Goal: Task Accomplishment & Management: Manage account settings

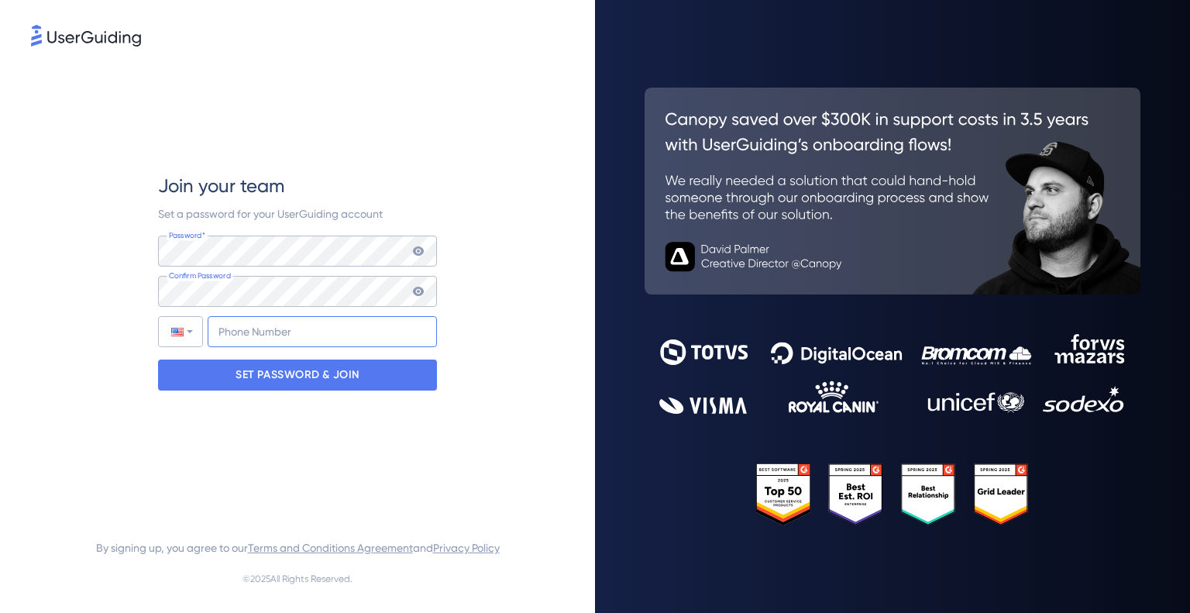
click at [281, 334] on input "+1" at bounding box center [322, 331] width 229 height 31
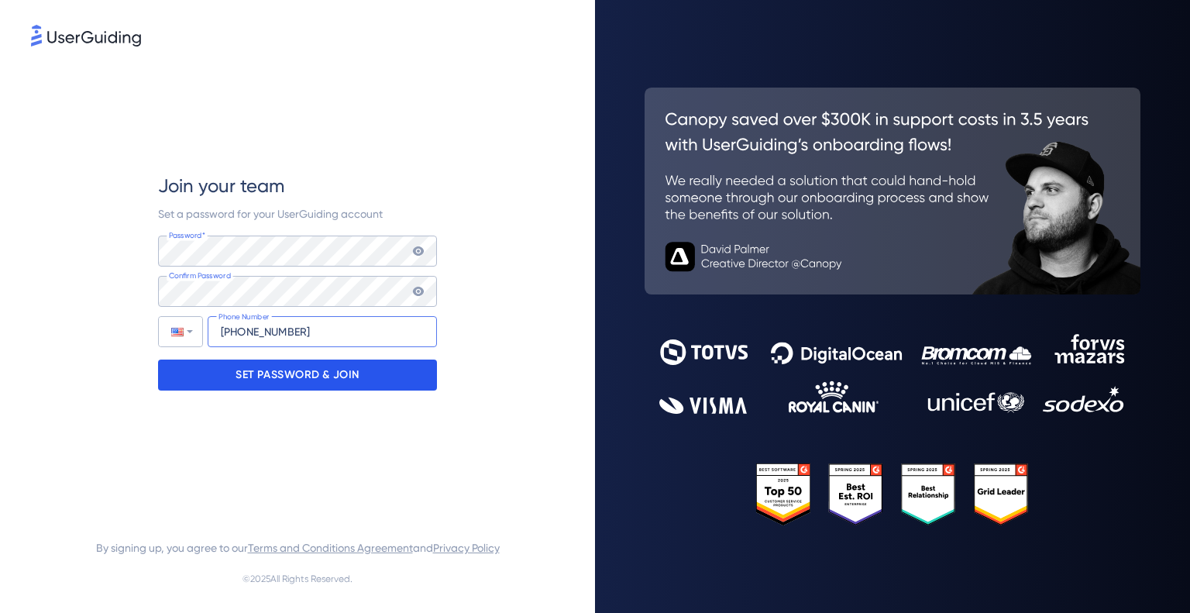
type input "[PHONE_NUMBER]"
click at [273, 370] on p "SET PASSWORD & JOIN" at bounding box center [298, 375] width 124 height 25
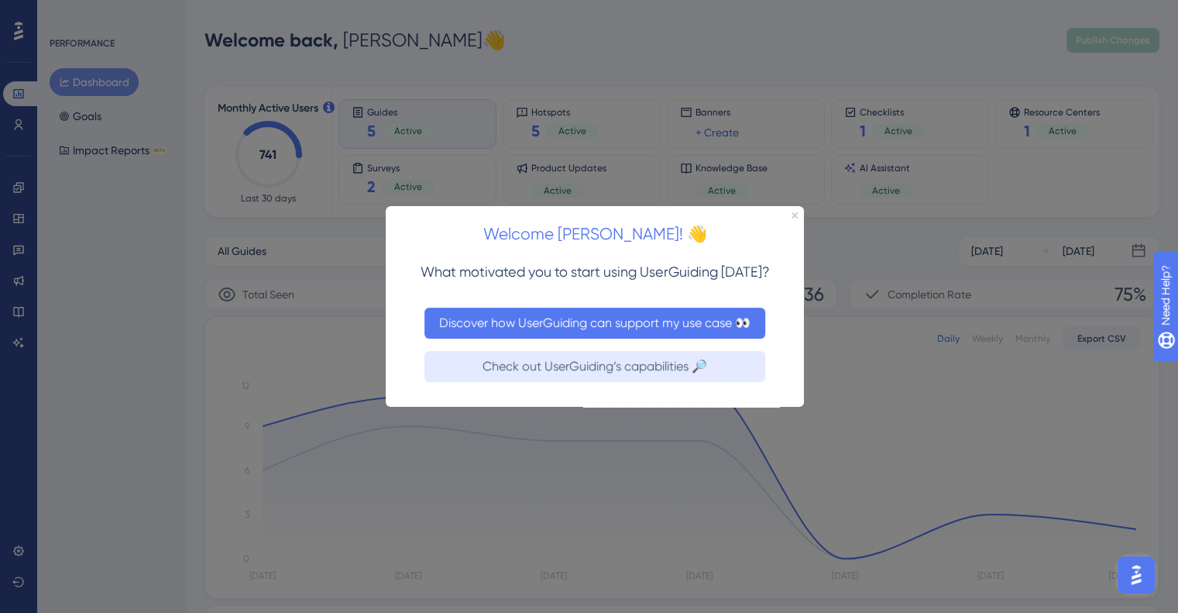
click at [662, 320] on button "Discover how UserGuiding can support my use case 👀" at bounding box center [595, 322] width 341 height 31
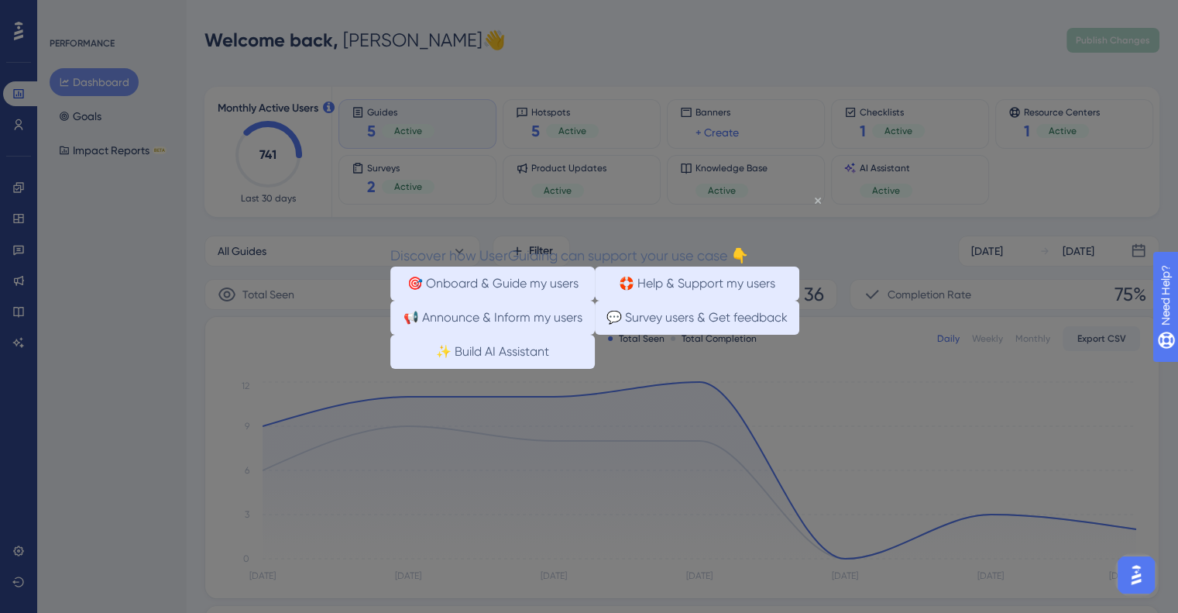
click at [818, 201] on icon "Close Preview" at bounding box center [818, 200] width 6 height 6
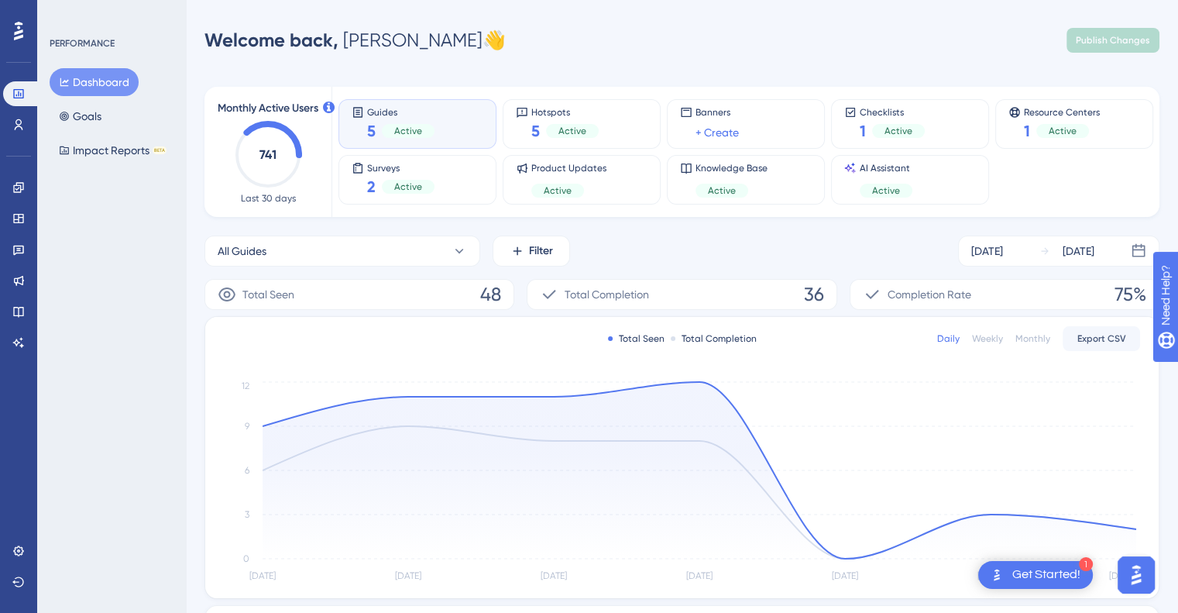
click at [425, 119] on div "Guides 5 Active" at bounding box center [400, 124] width 67 height 36
click at [755, 165] on span "Knowledge Base" at bounding box center [732, 168] width 72 height 12
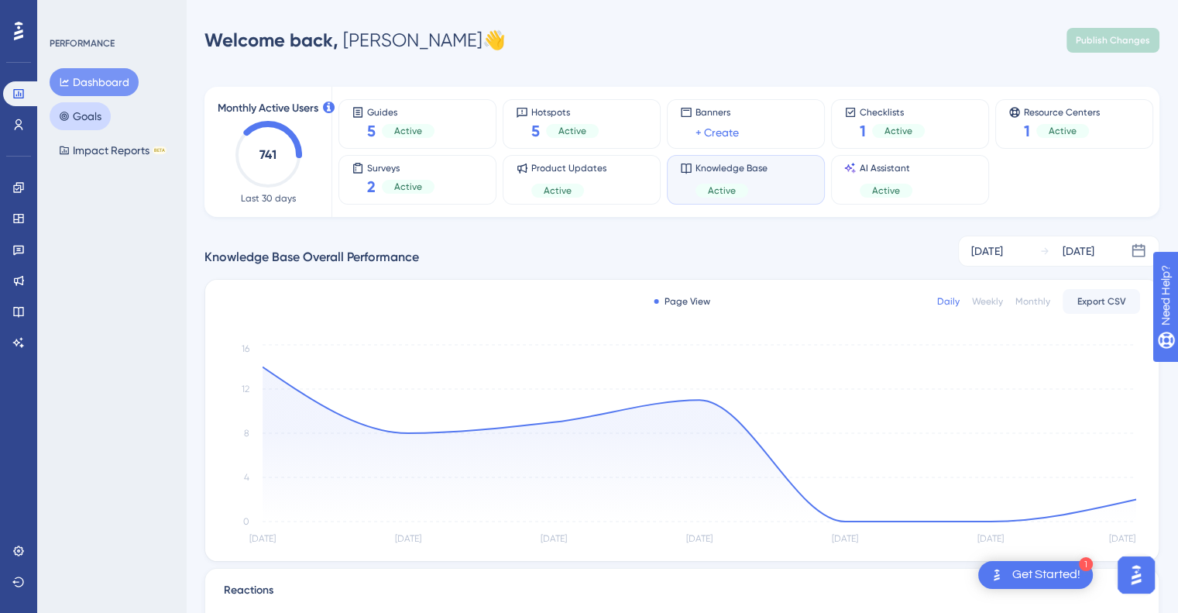
click at [84, 108] on button "Goals" at bounding box center [80, 116] width 61 height 28
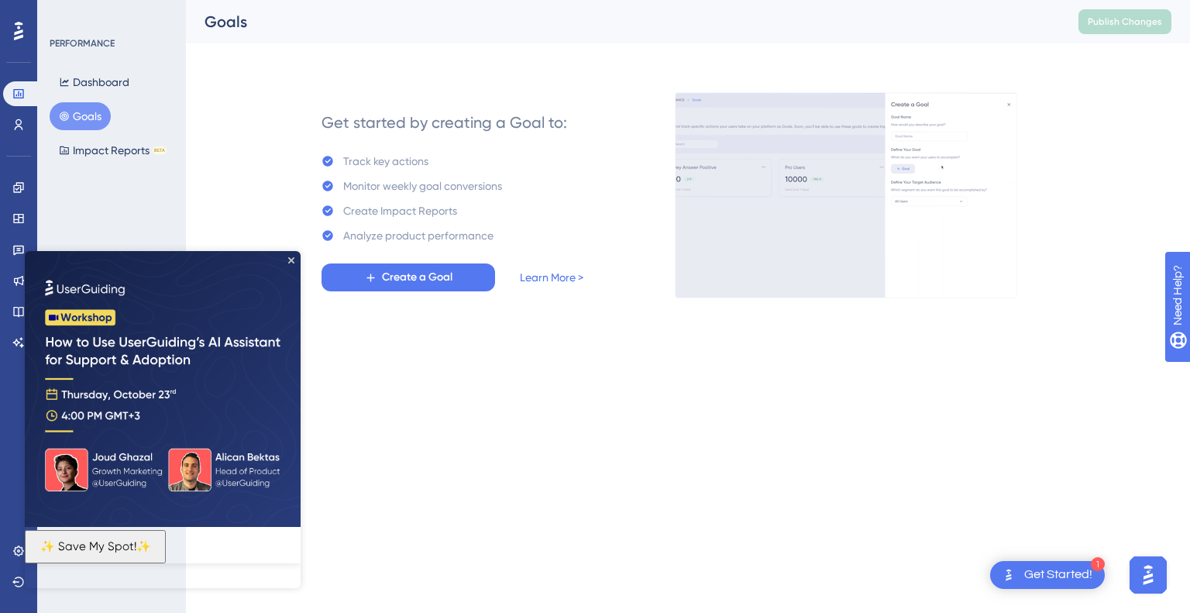
click at [287, 263] on img at bounding box center [163, 389] width 276 height 276
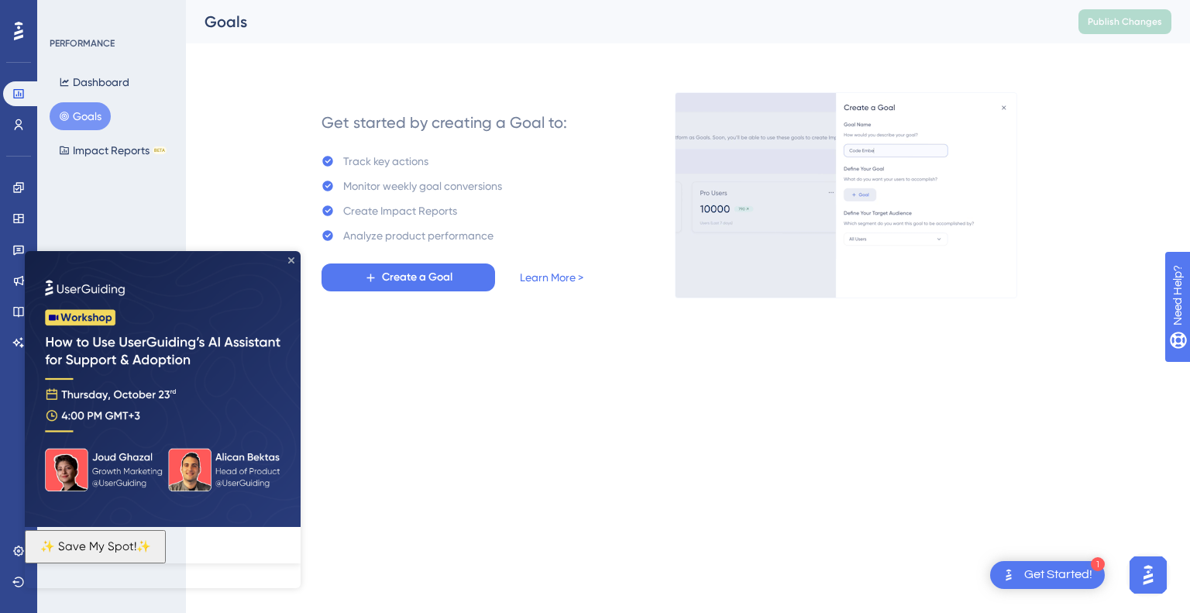
click at [291, 259] on icon "Close Preview" at bounding box center [291, 260] width 6 height 6
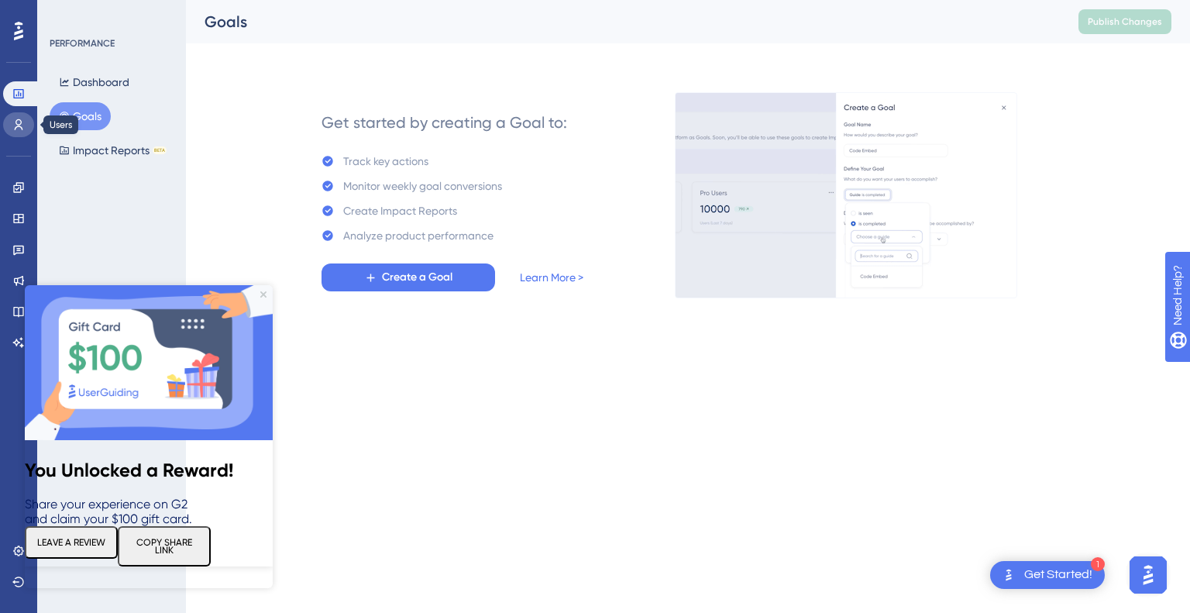
click at [22, 123] on icon at bounding box center [18, 125] width 12 height 12
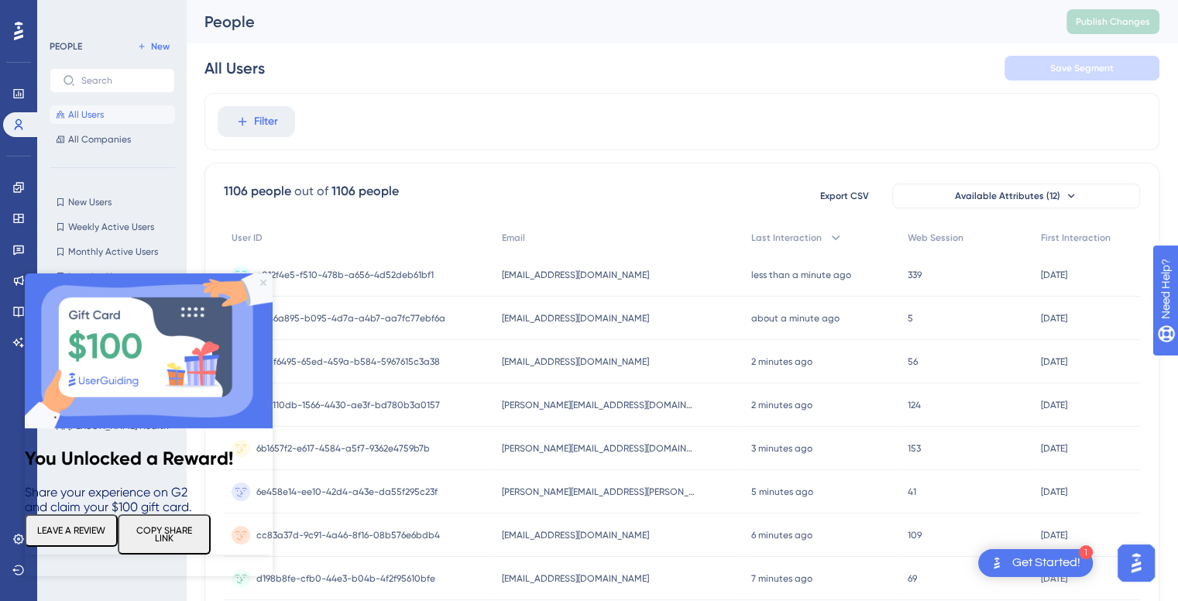
click at [263, 280] on div "You Unlocked a Reward! Share your experience on G2 and claim your $100 gift car…" at bounding box center [149, 414] width 248 height 281
click at [262, 280] on icon "Close Preview" at bounding box center [263, 283] width 6 height 6
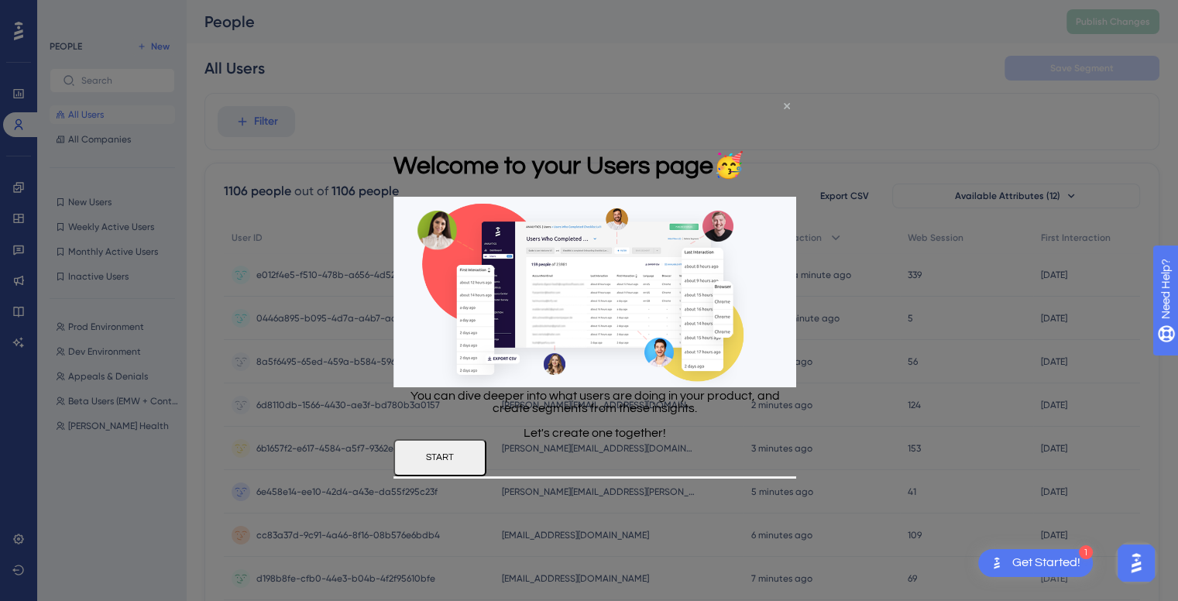
click at [787, 107] on icon "Close Preview" at bounding box center [787, 105] width 6 height 6
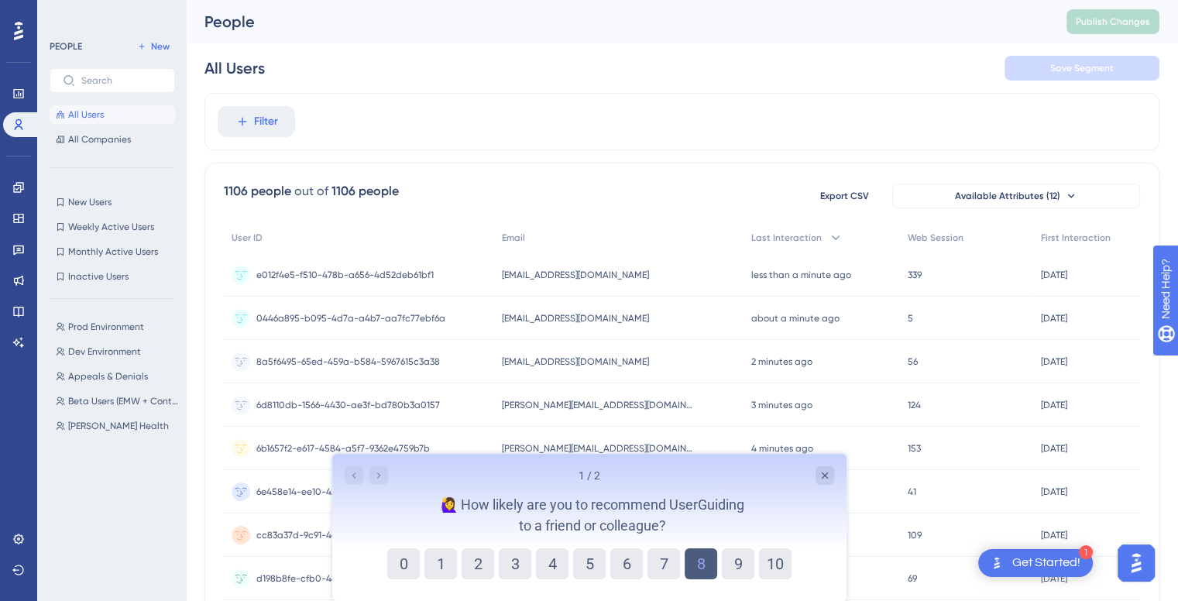
click at [713, 559] on button "8" at bounding box center [700, 564] width 33 height 31
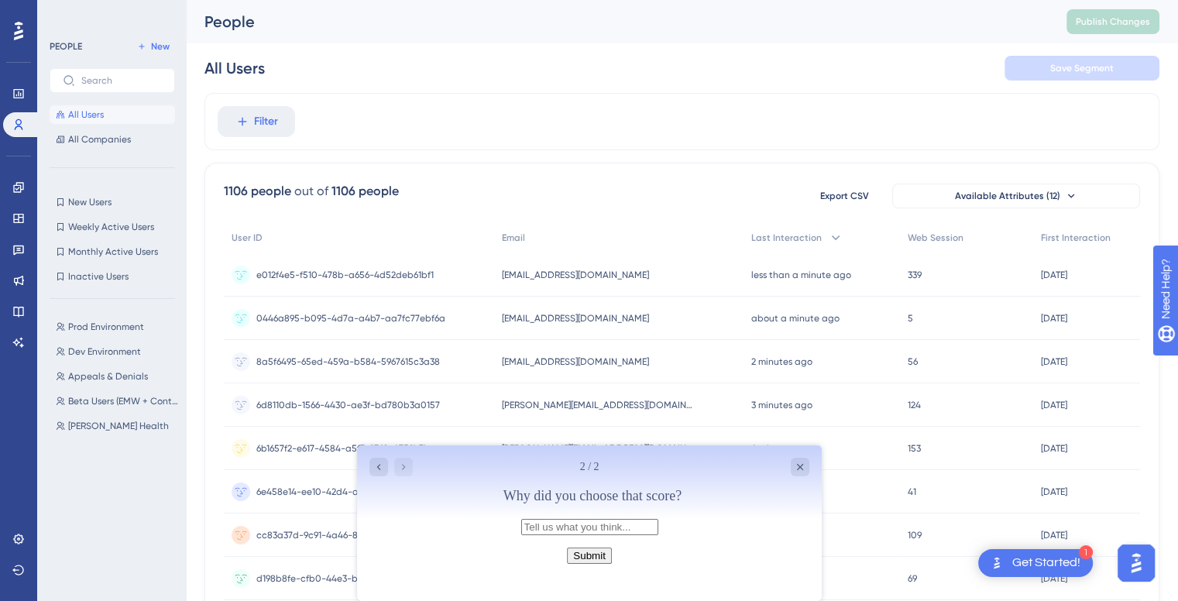
click at [658, 525] on label at bounding box center [589, 526] width 137 height 13
click at [658, 525] on input "text" at bounding box center [589, 527] width 137 height 16
click at [795, 463] on icon "Close survey" at bounding box center [799, 467] width 12 height 12
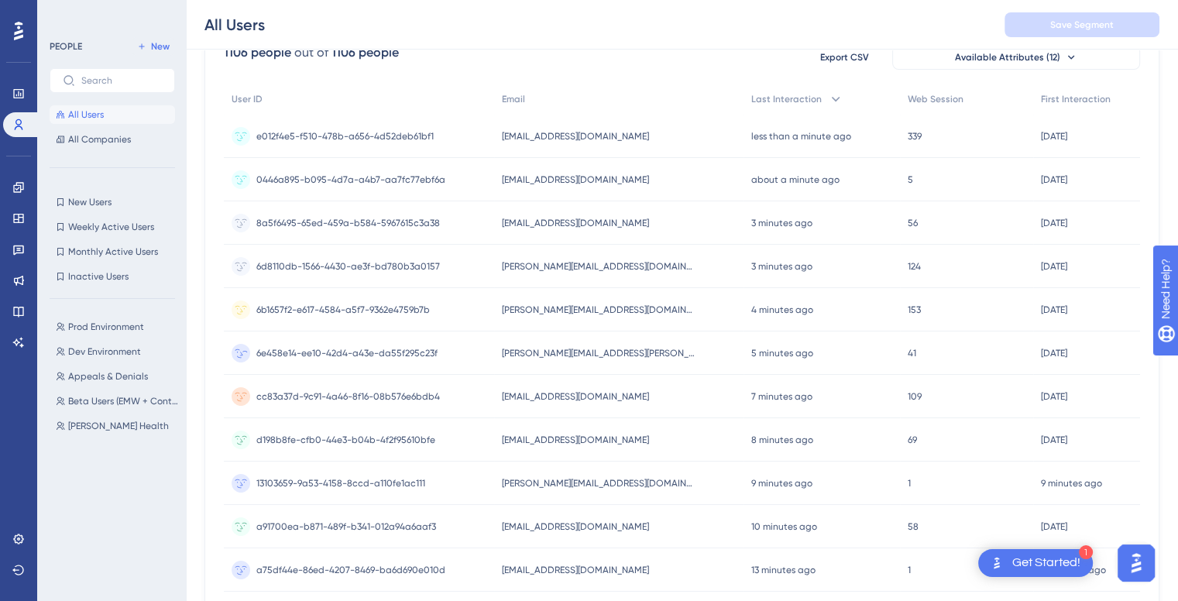
scroll to position [77, 0]
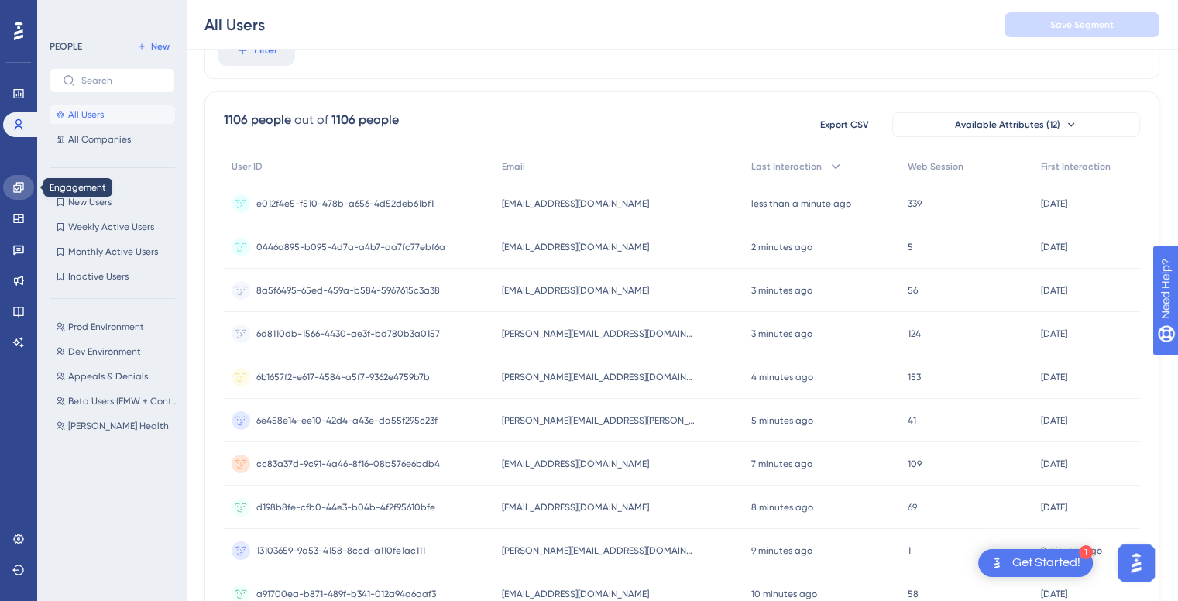
click at [19, 194] on link at bounding box center [18, 187] width 31 height 25
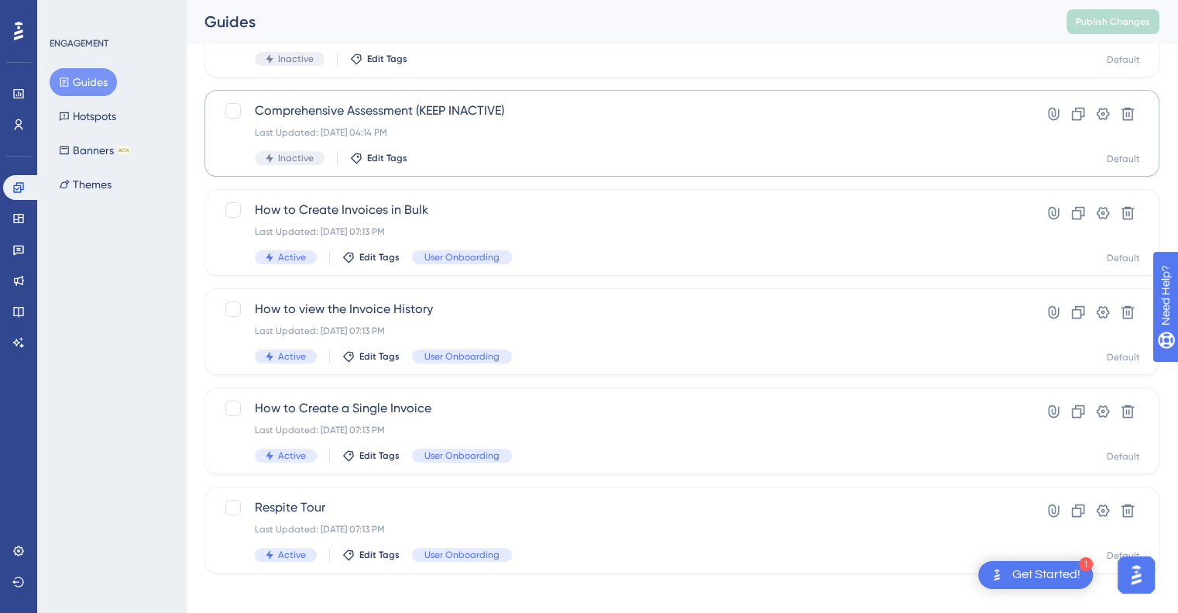
scroll to position [260, 0]
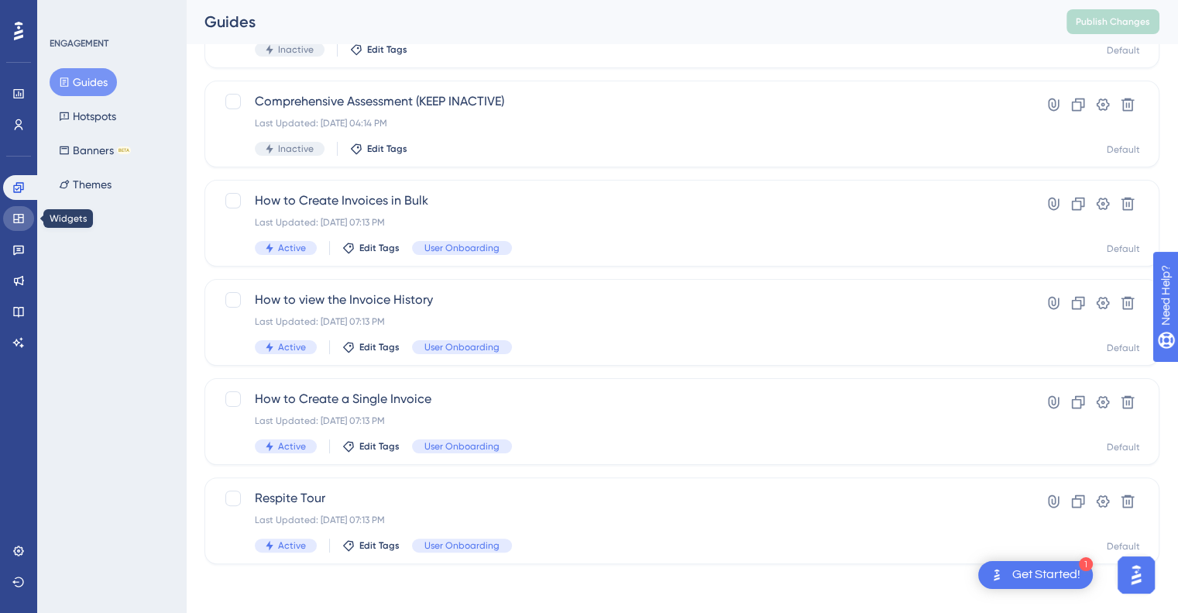
click at [29, 215] on link at bounding box center [18, 218] width 31 height 25
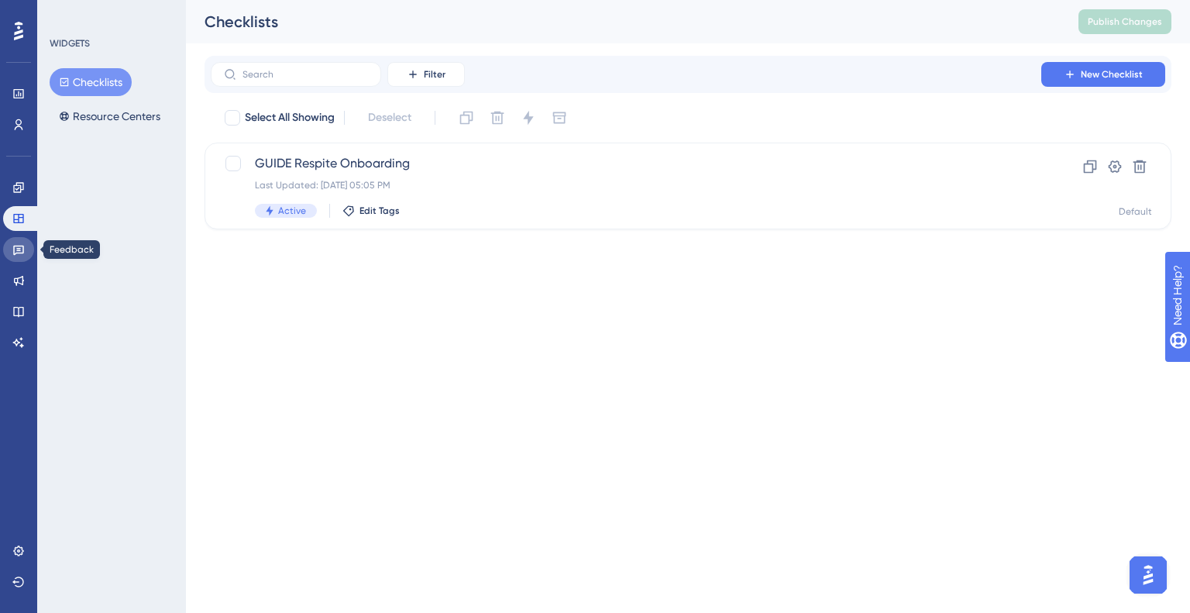
click at [21, 243] on icon at bounding box center [18, 249] width 12 height 12
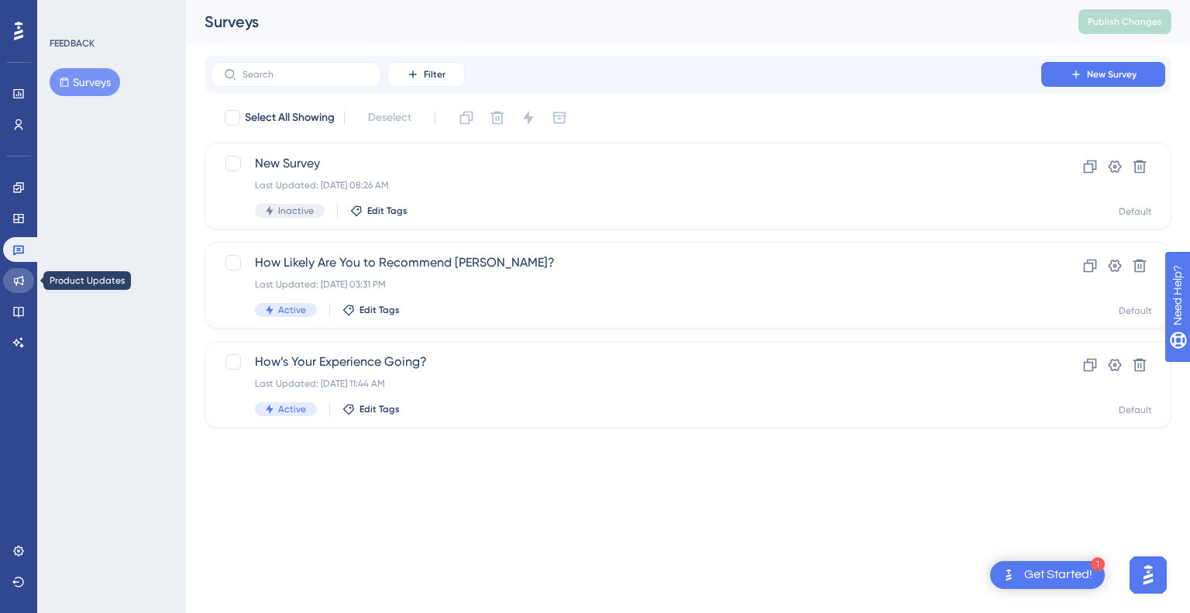
click at [15, 269] on link at bounding box center [18, 280] width 31 height 25
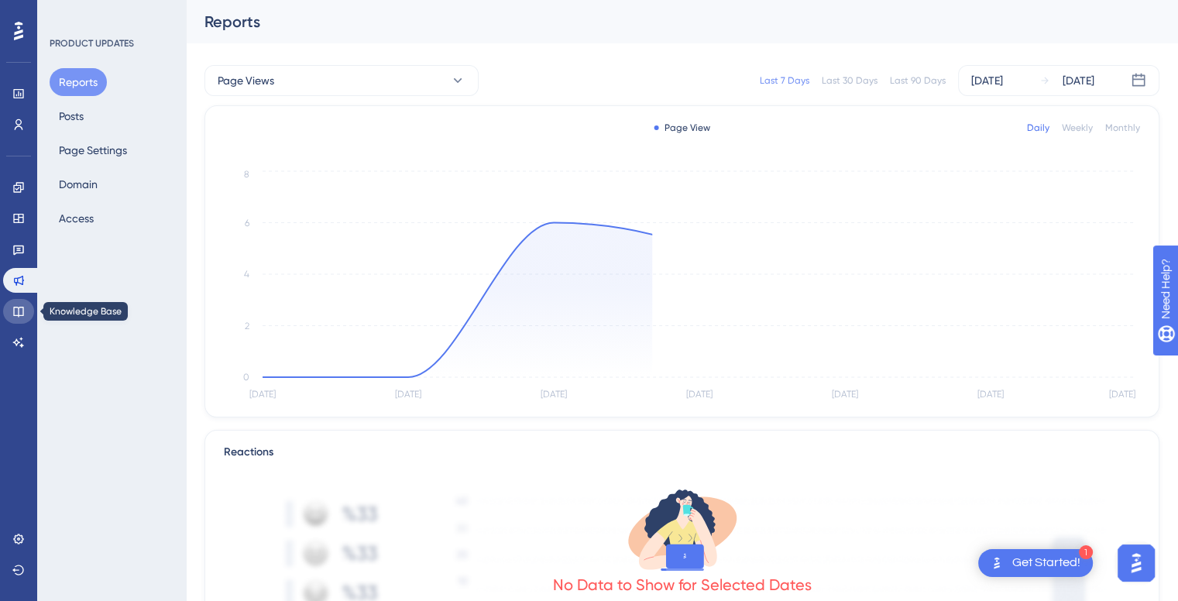
click at [21, 300] on link at bounding box center [18, 311] width 31 height 25
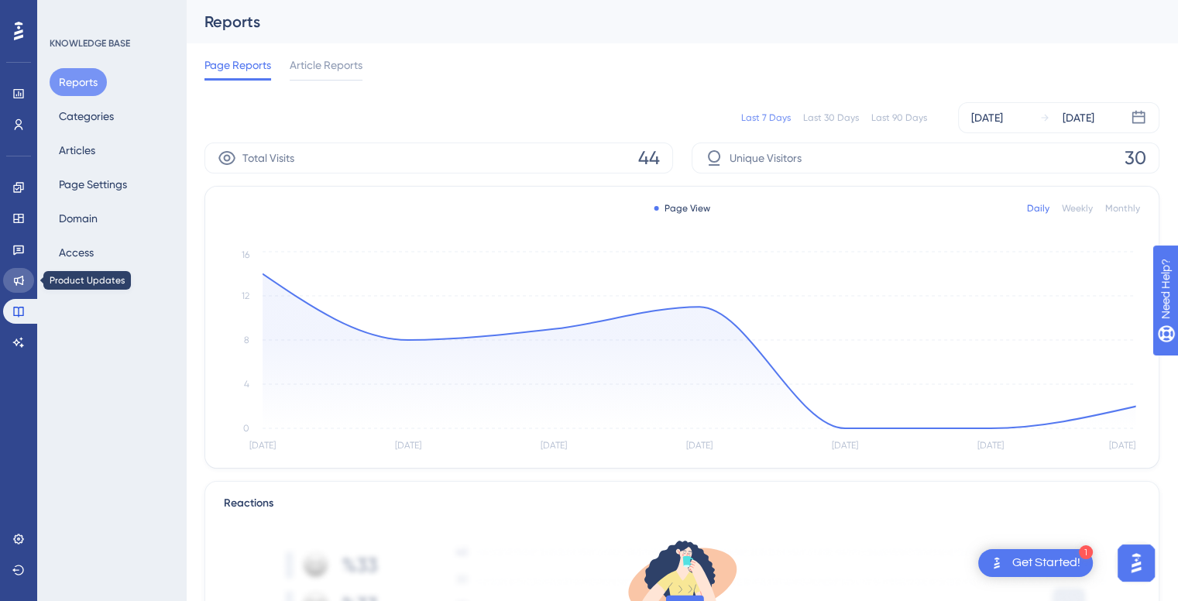
click at [28, 275] on link at bounding box center [18, 280] width 31 height 25
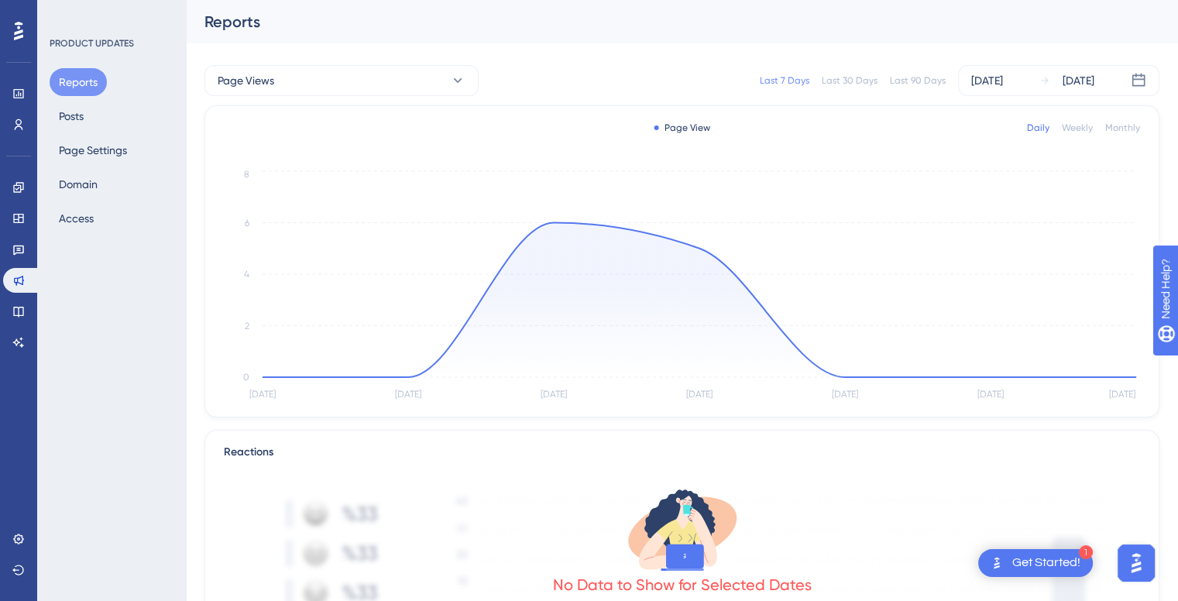
click at [22, 297] on div "Engagement Widgets Feedback Product Updates Knowledge Base AI Assistant" at bounding box center [18, 265] width 31 height 180
click at [12, 302] on link at bounding box center [18, 311] width 31 height 25
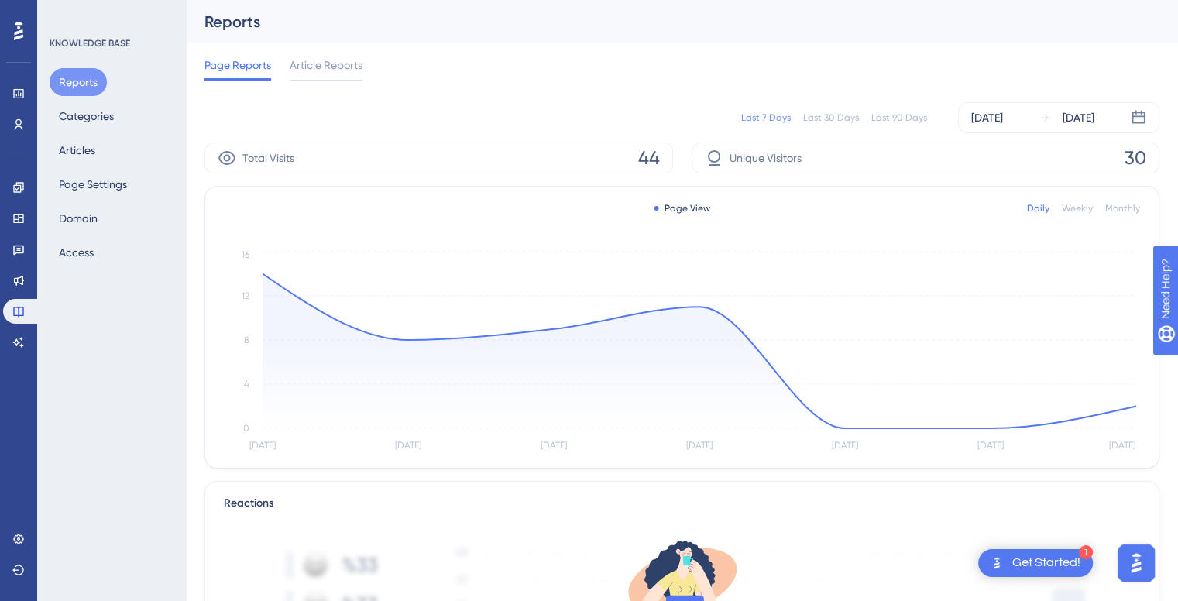
click at [19, 36] on icon at bounding box center [18, 31] width 9 height 19
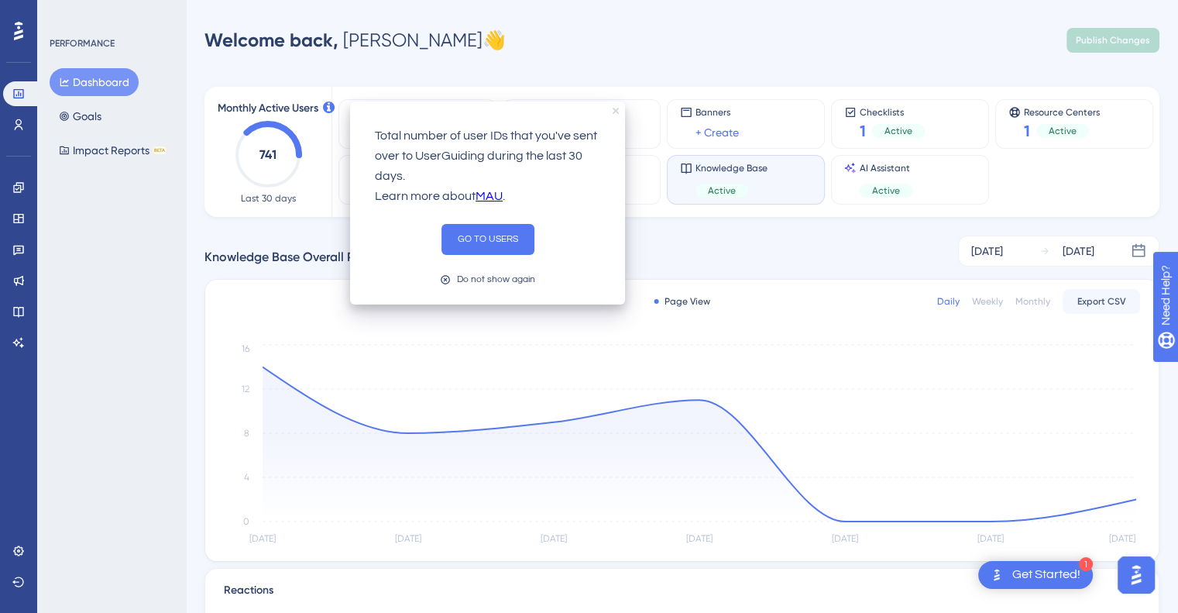
click at [615, 108] on icon "close tooltip" at bounding box center [616, 111] width 6 height 6
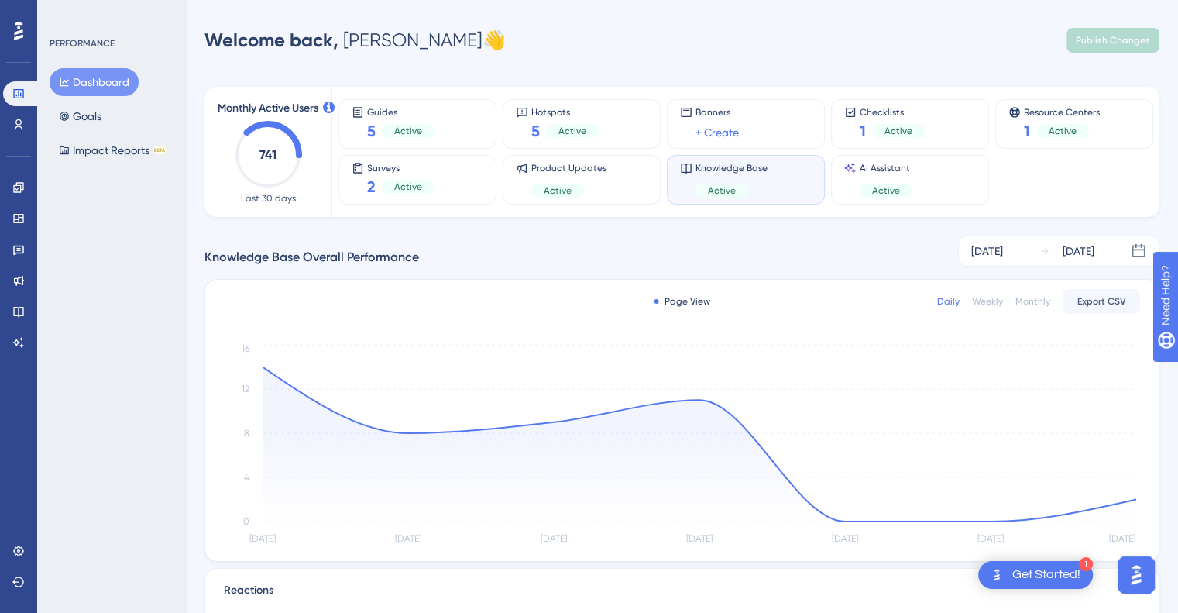
click at [16, 21] on icon at bounding box center [18, 31] width 9 height 20
